Goal: Information Seeking & Learning: Learn about a topic

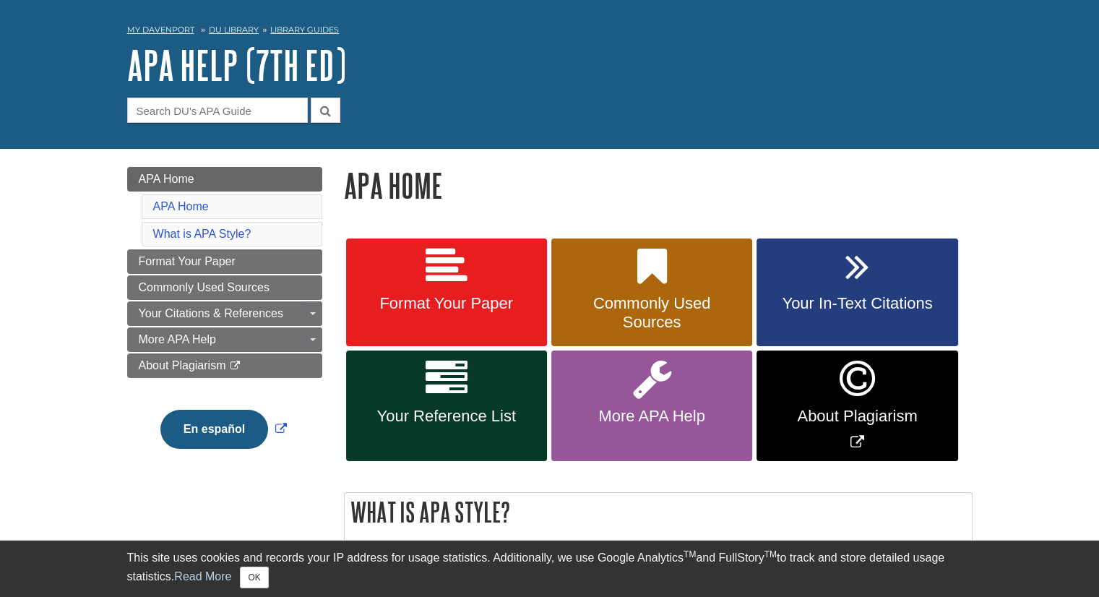
scroll to position [72, 0]
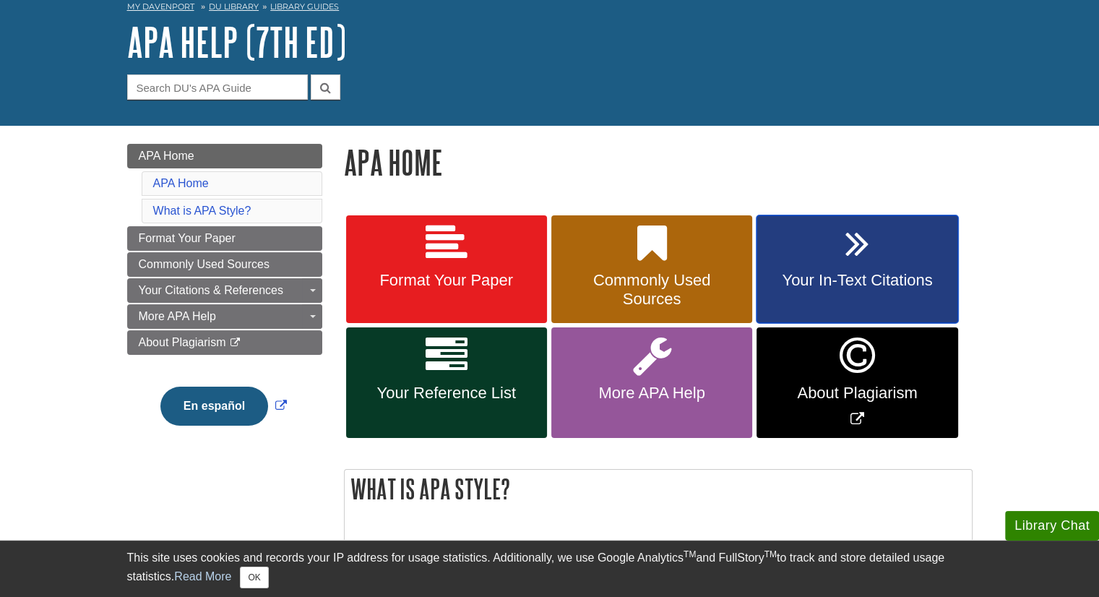
click at [855, 271] on link "Your In-Text Citations" at bounding box center [856, 269] width 201 height 108
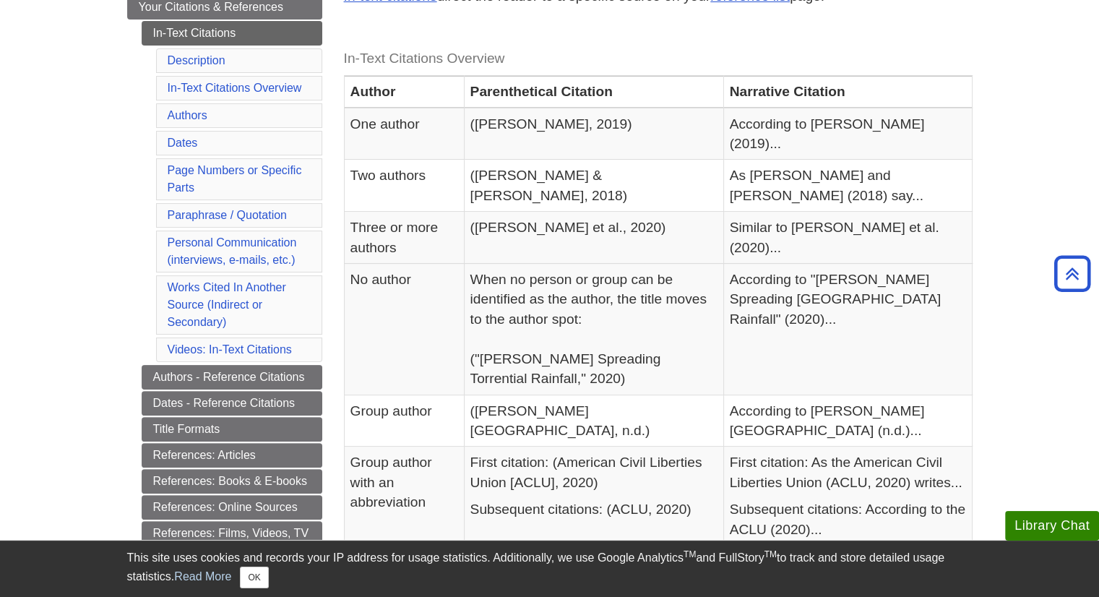
scroll to position [338, 0]
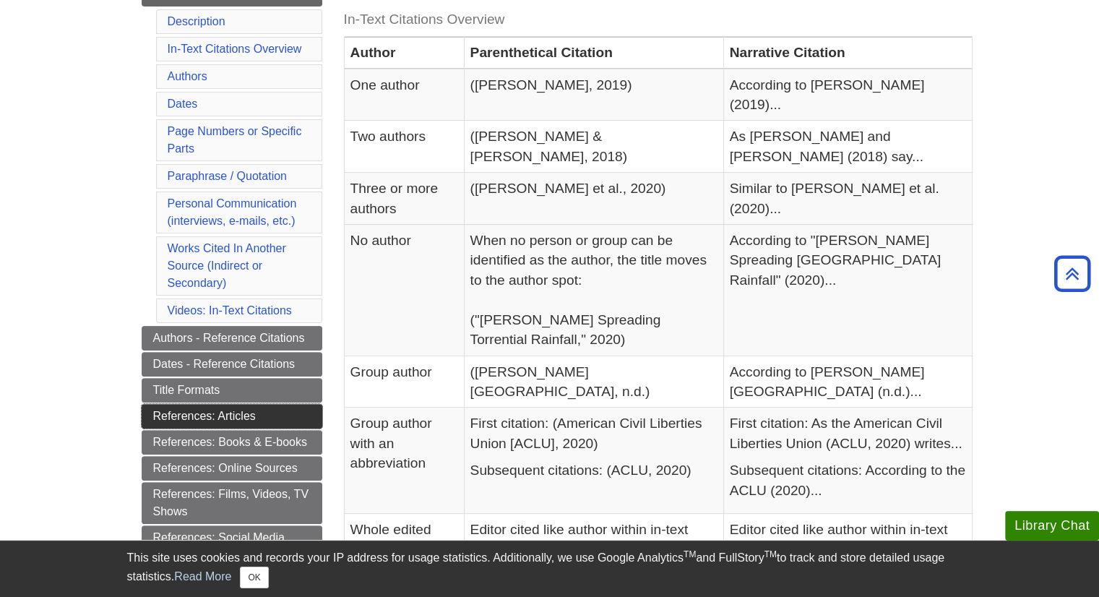
click at [207, 415] on link "References: Articles" at bounding box center [232, 416] width 181 height 25
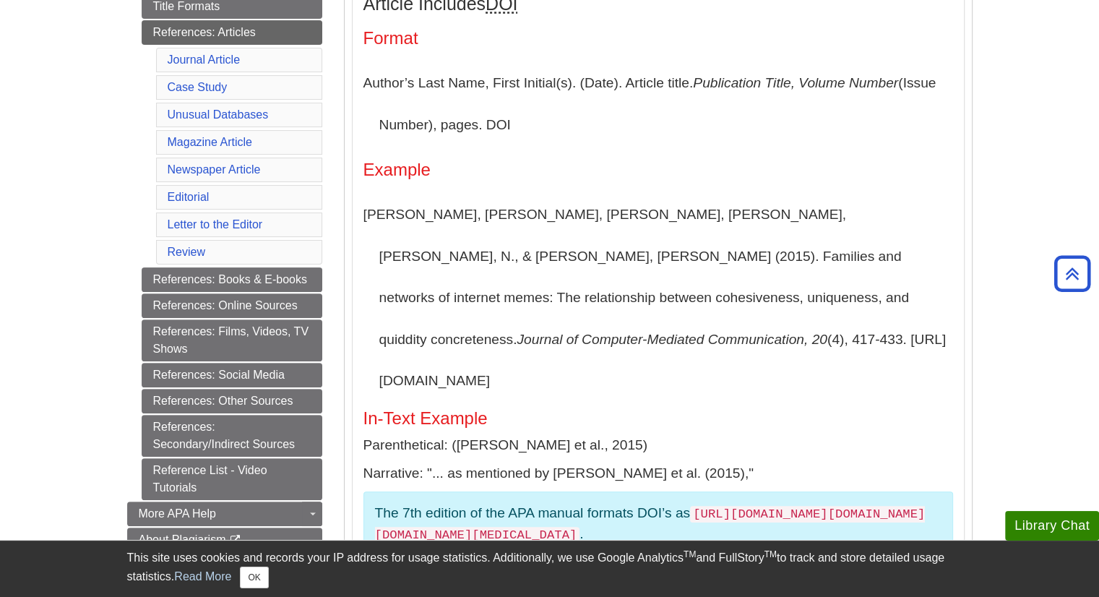
scroll to position [405, 0]
click at [729, 505] on code "https://DOI.org/XX.XXXX/XXXX.XXXXX" at bounding box center [650, 524] width 550 height 38
click at [707, 462] on p "Narrative: "... as mentioned by Segev et al. (2015),"" at bounding box center [657, 472] width 589 height 21
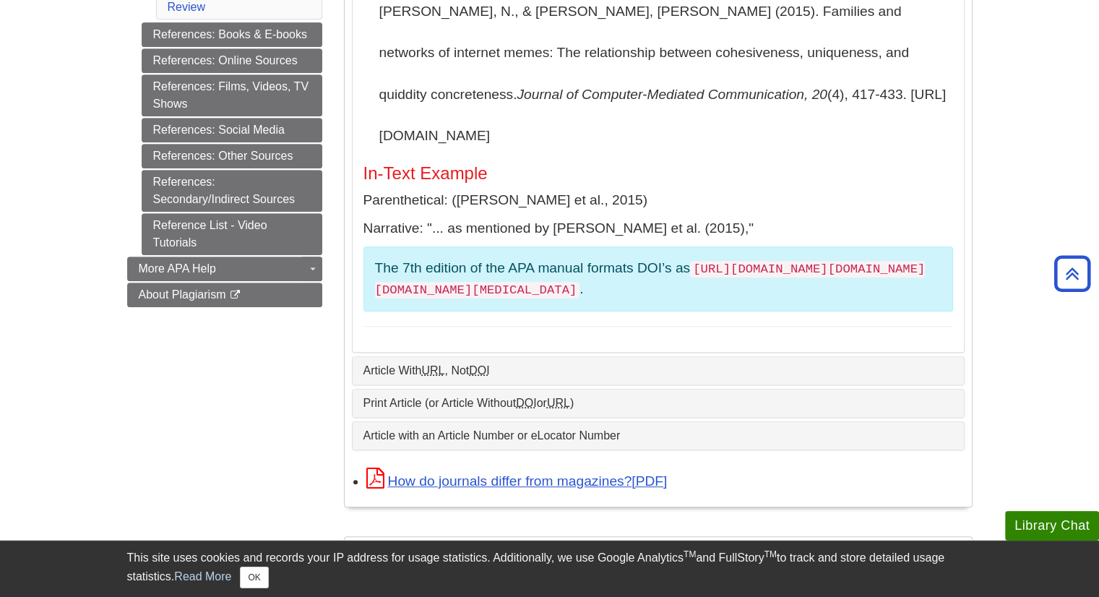
scroll to position [647, 0]
